Goal: Check status: Check status

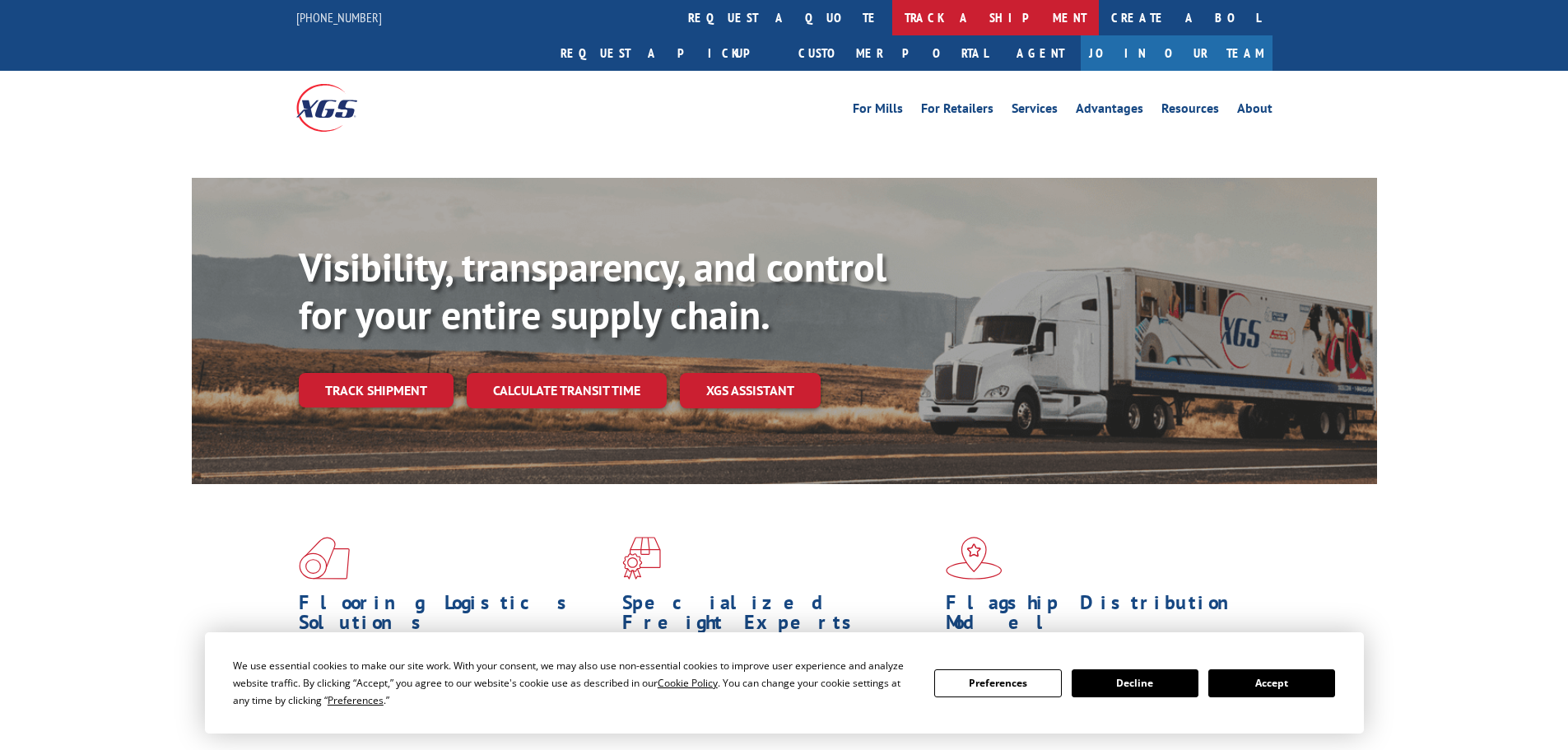
click at [892, 18] on link "track a shipment" at bounding box center [995, 17] width 207 height 35
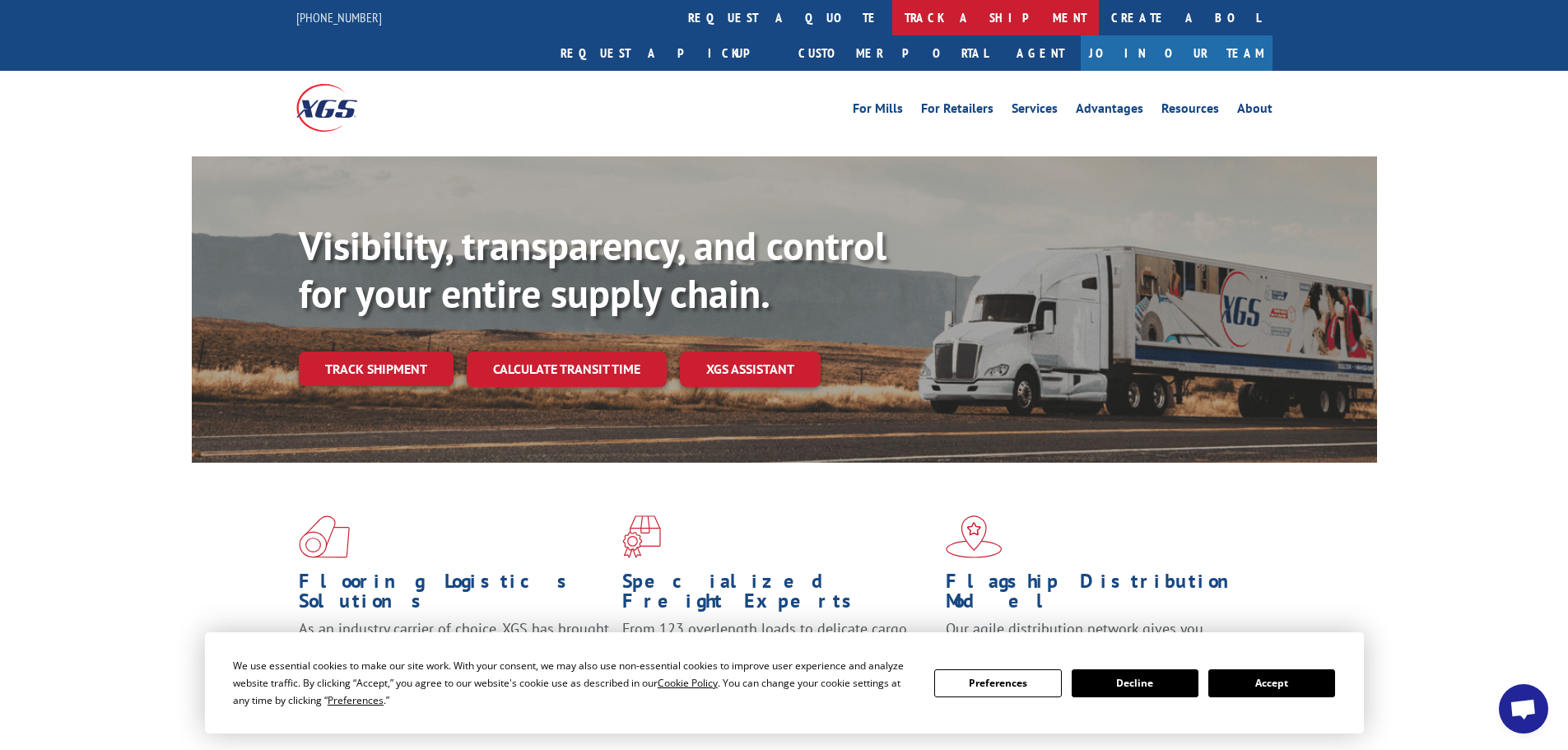
click at [892, 22] on link "track a shipment" at bounding box center [995, 17] width 207 height 35
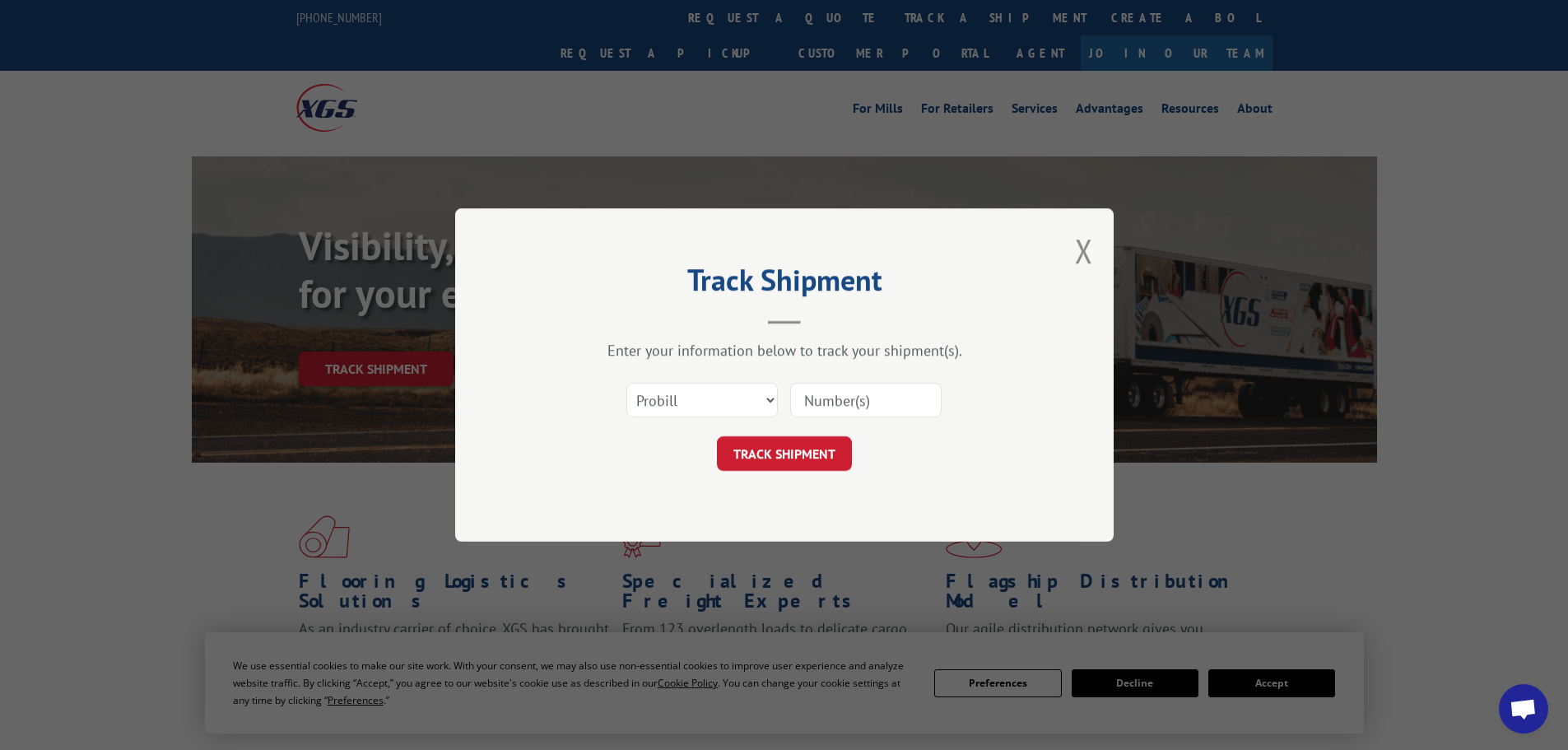
click at [821, 392] on input at bounding box center [865, 400] width 151 height 34
paste input "17259491"
type input "17259491"
click at [804, 453] on button "TRACK SHIPMENT" at bounding box center [784, 453] width 135 height 34
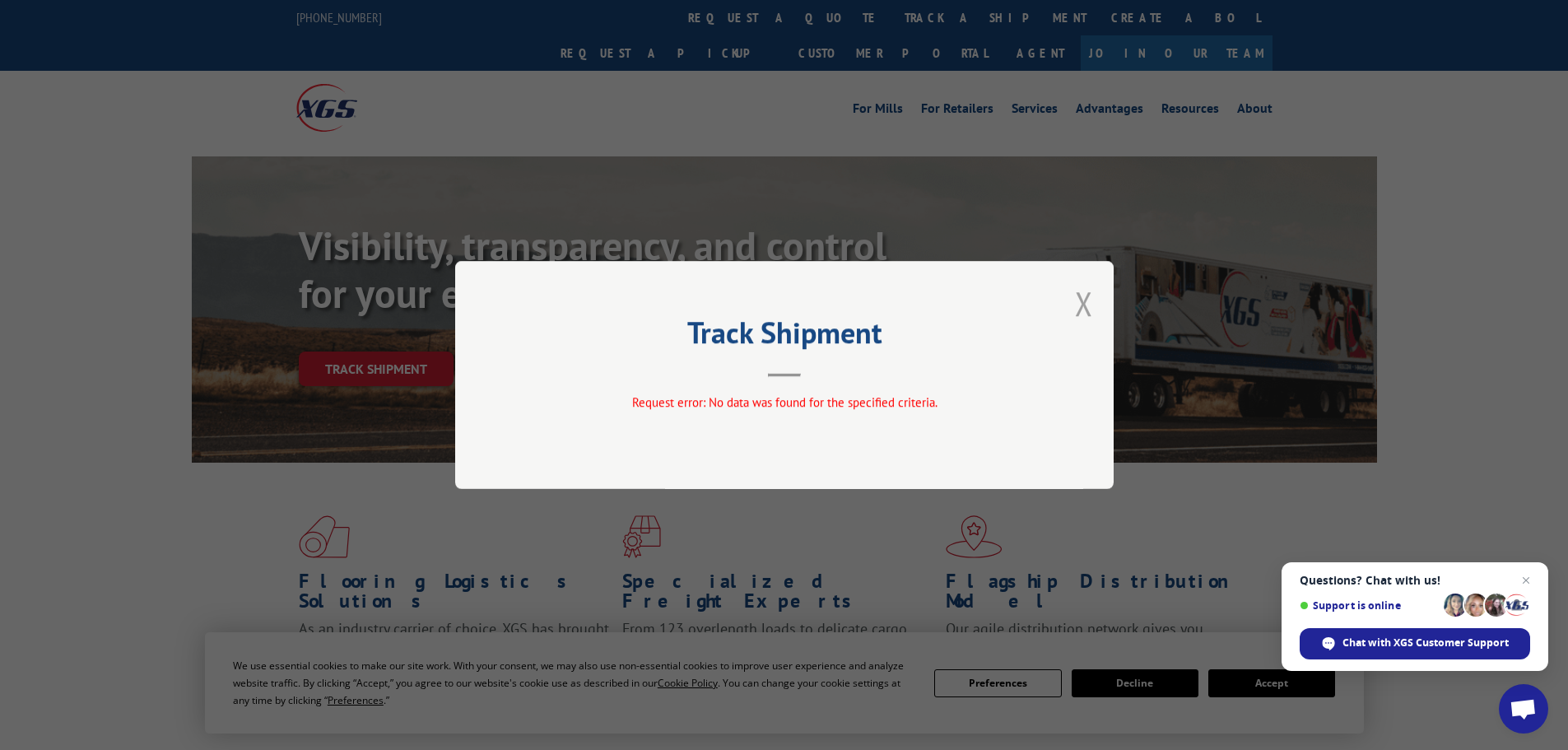
click at [1082, 313] on button "Close modal" at bounding box center [1083, 304] width 18 height 44
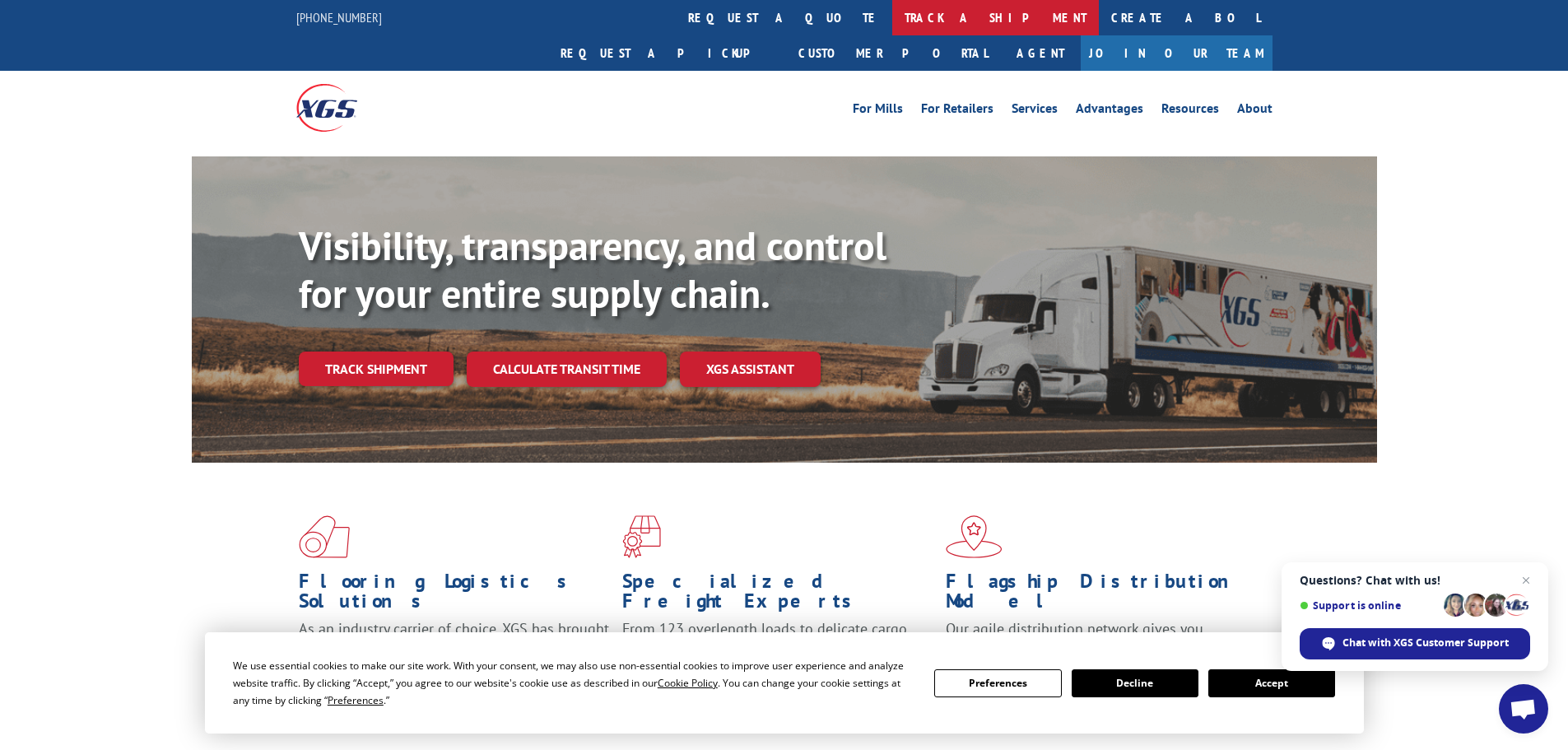
click at [892, 16] on link "track a shipment" at bounding box center [995, 17] width 207 height 35
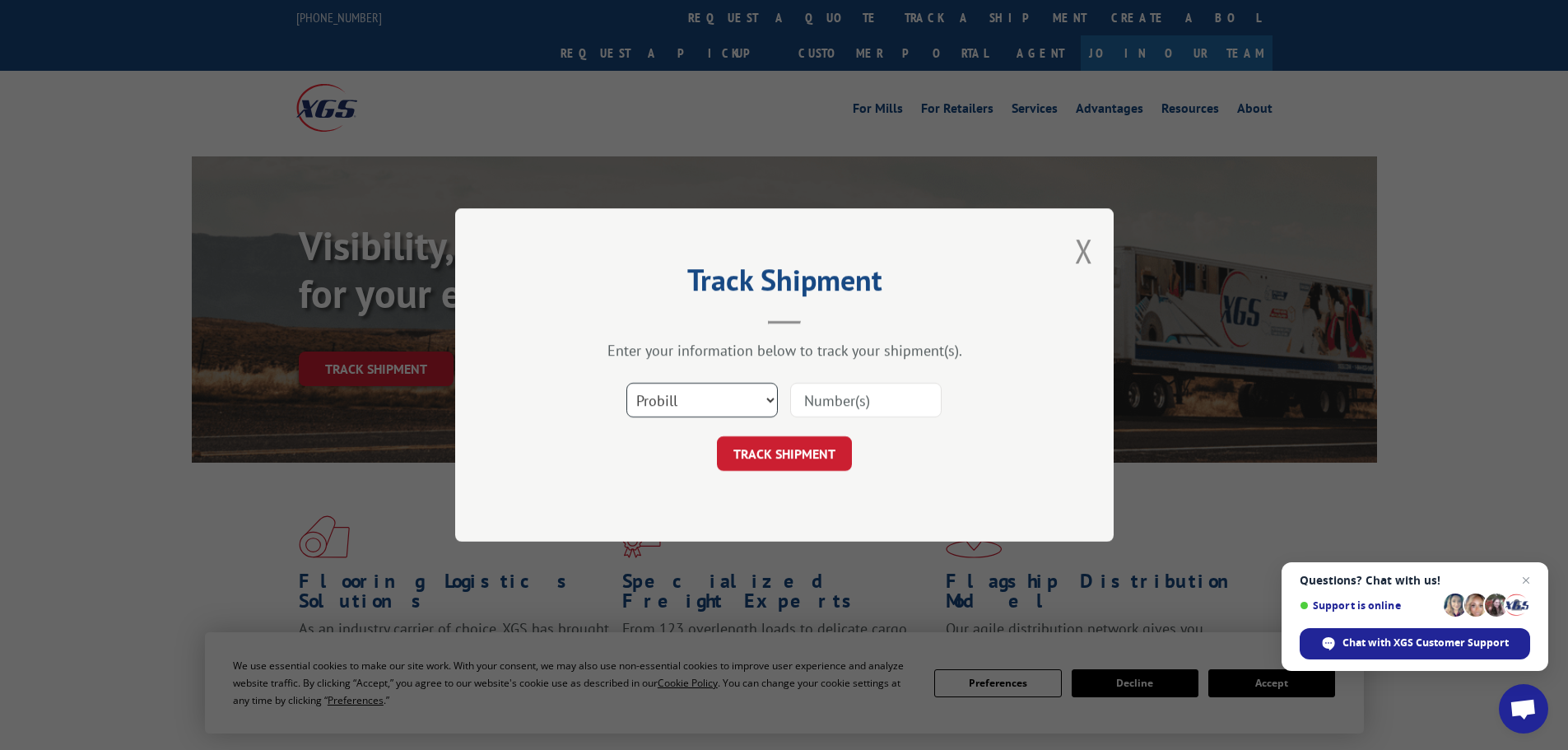
click at [667, 400] on select "Select category... Probill BOL PO" at bounding box center [702, 400] width 151 height 34
select select "bol"
click at [626, 383] on select "Select category... Probill BOL PO" at bounding box center [702, 400] width 151 height 34
click at [823, 406] on input at bounding box center [865, 400] width 151 height 34
paste input "5212943"
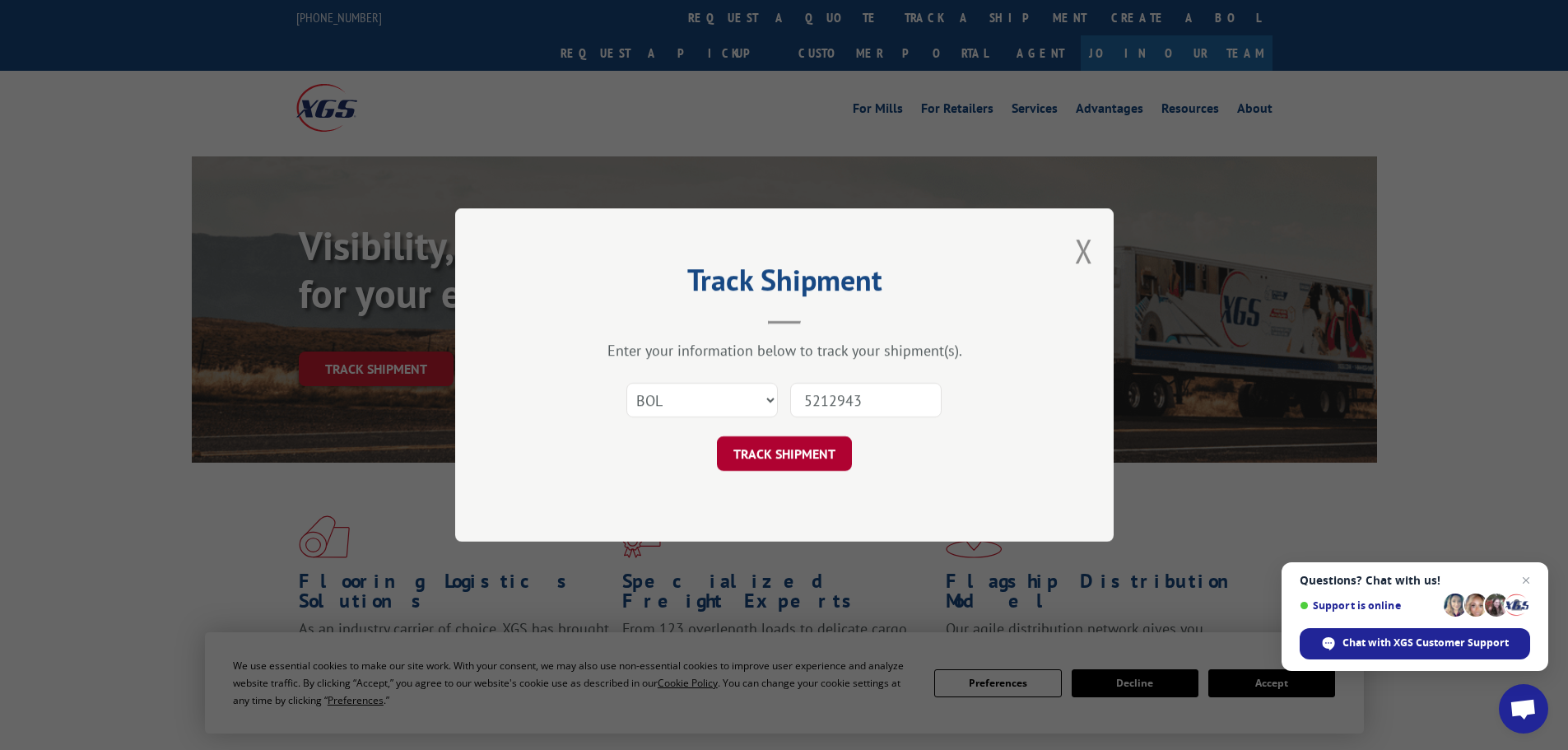
type input "5212943"
click at [799, 457] on button "TRACK SHIPMENT" at bounding box center [784, 453] width 135 height 34
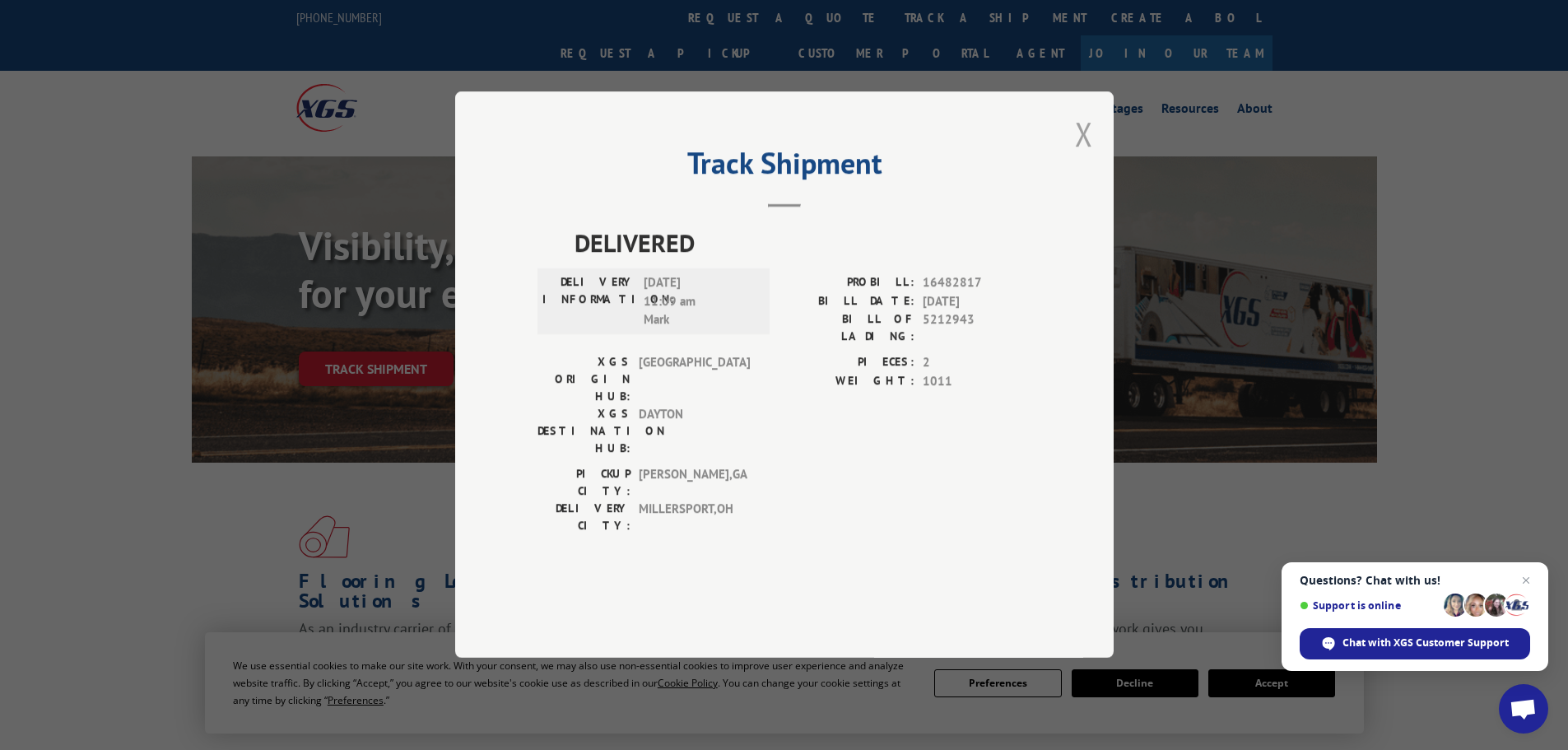
click at [1087, 155] on button "Close modal" at bounding box center [1083, 134] width 18 height 44
